Goal: Navigation & Orientation: Find specific page/section

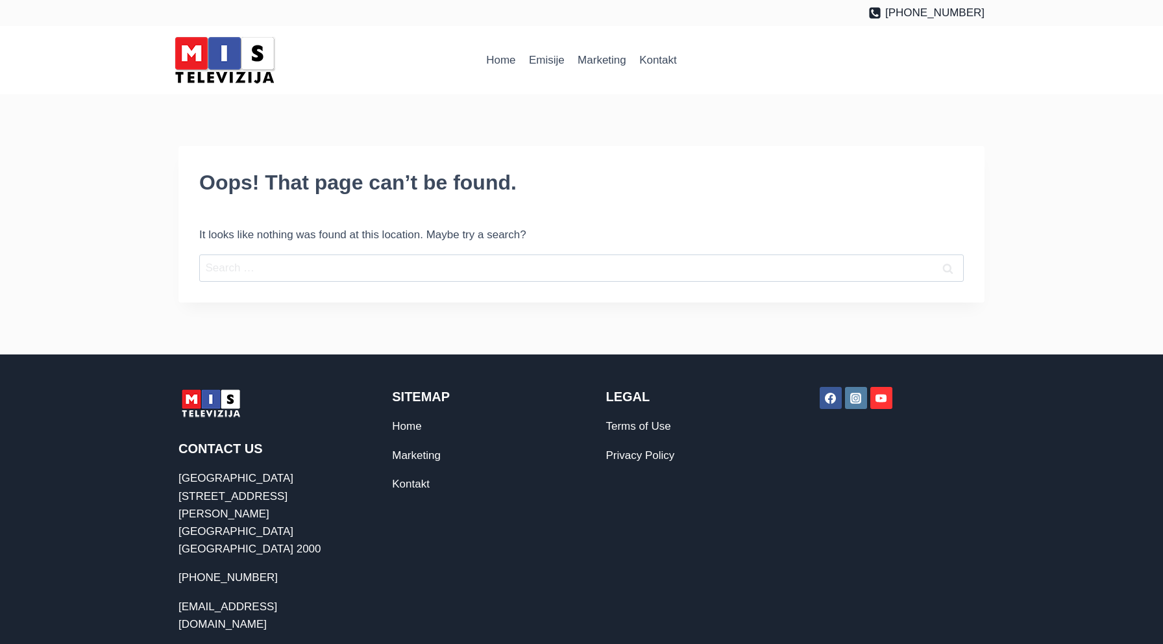
click at [224, 62] on img at bounding box center [224, 59] width 110 height 55
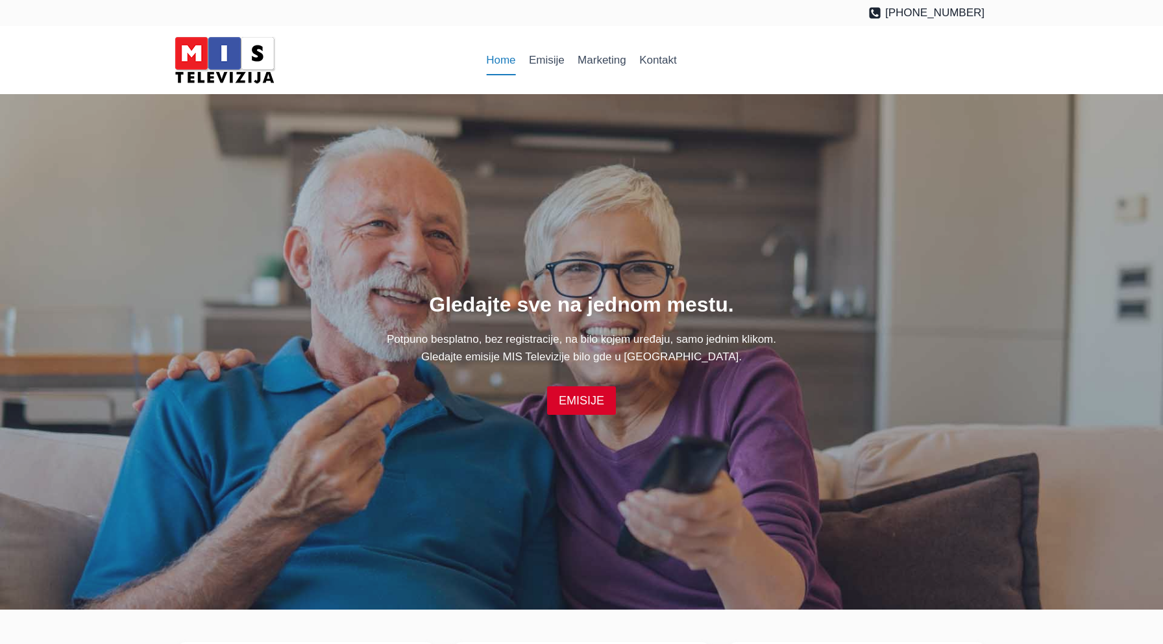
click at [459, 122] on div "Gledajte sve na jednom mestu. Potpuno besplatno, bez registracije, na bilo koje…" at bounding box center [581, 351] width 837 height 515
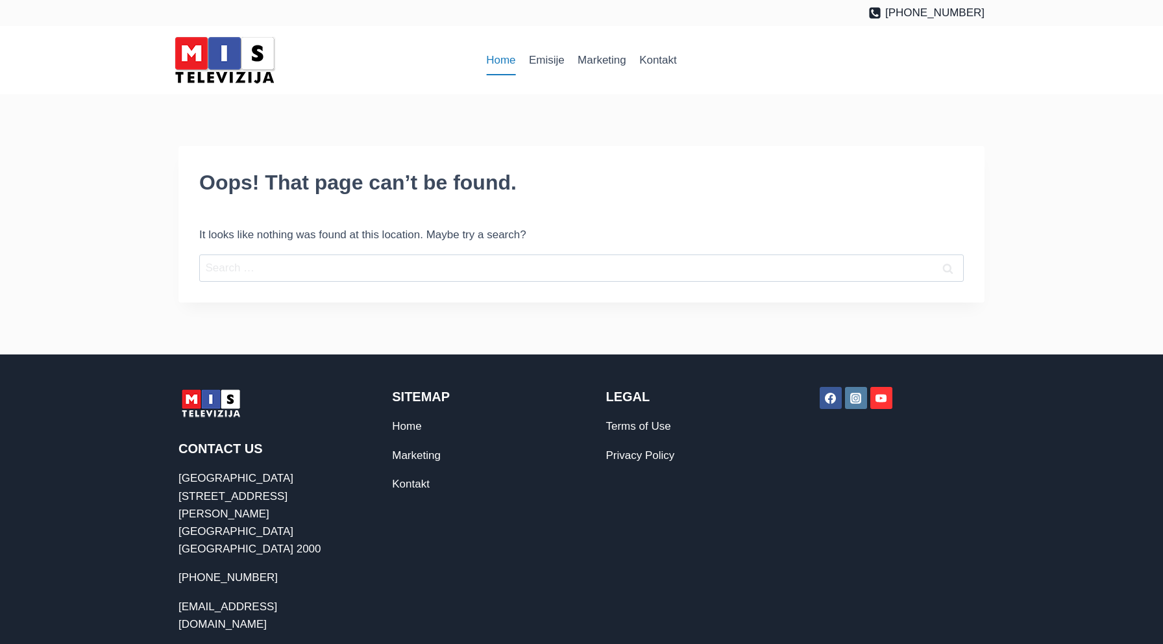
click at [511, 58] on link "Home" at bounding box center [500, 60] width 43 height 31
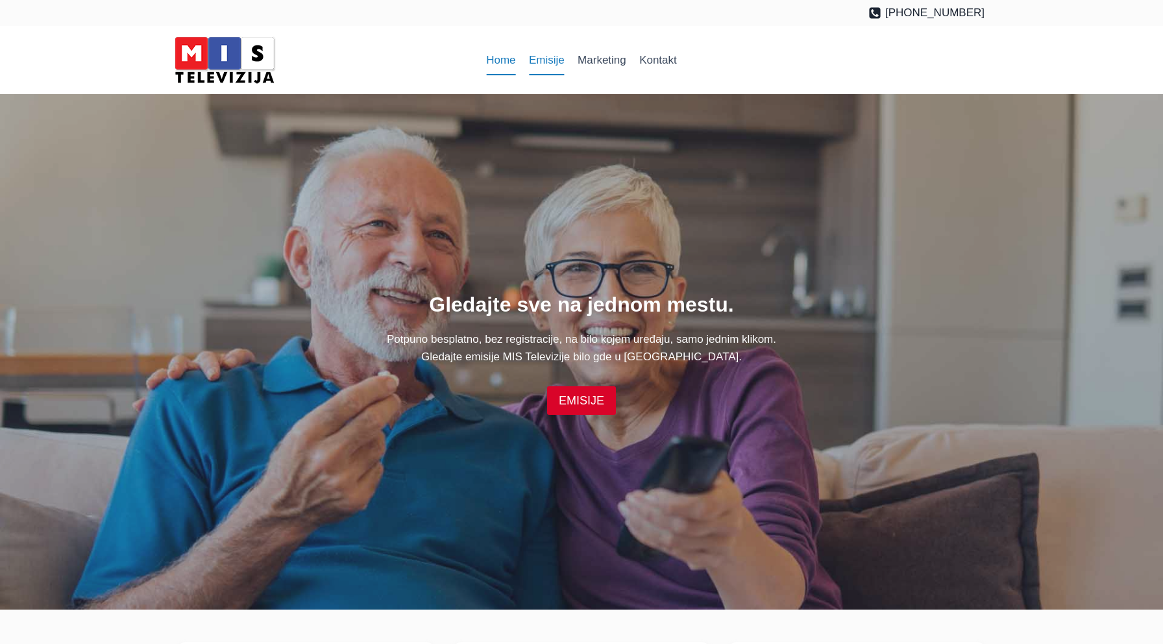
click at [540, 62] on link "Emisije" at bounding box center [546, 60] width 49 height 31
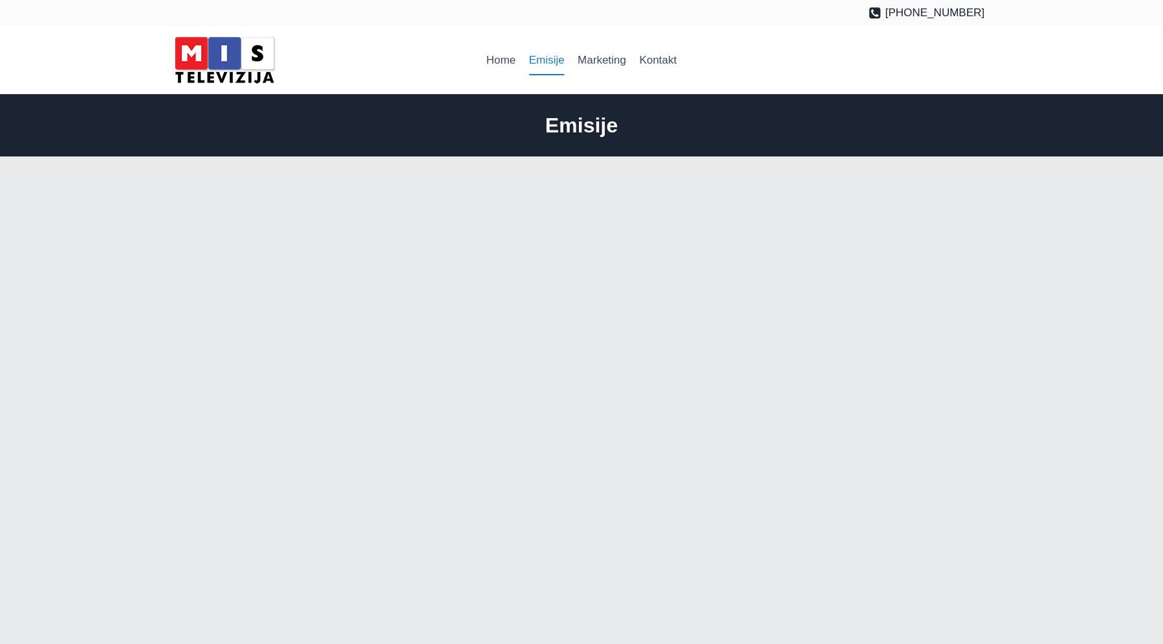
click at [540, 62] on link "Emisije" at bounding box center [546, 60] width 49 height 31
